Goal: Check status

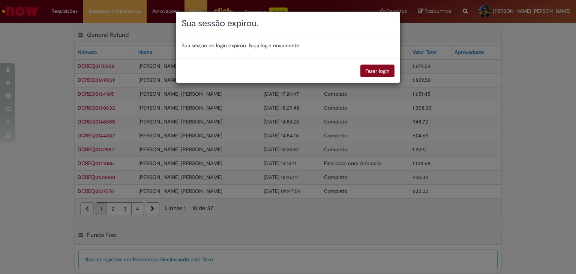
click at [371, 68] on button "Fazer login" at bounding box center [377, 71] width 34 height 13
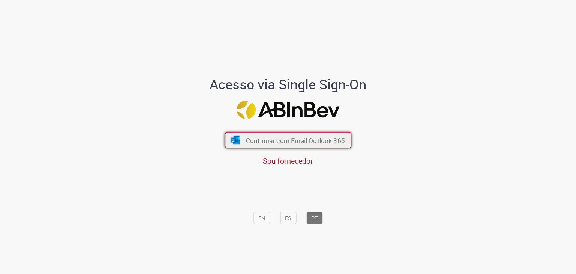
click at [290, 137] on span "Continuar com Email Outlook 365" at bounding box center [295, 140] width 99 height 9
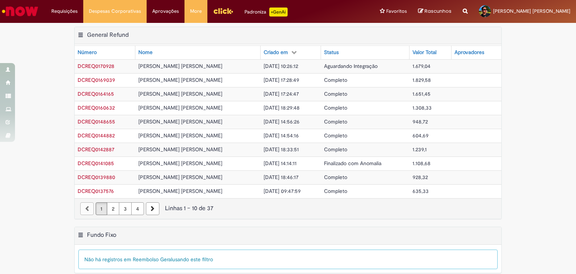
click at [354, 65] on span "Aguardando Integração" at bounding box center [351, 66] width 54 height 7
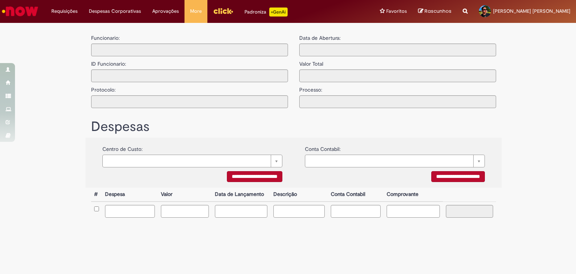
type input "**********"
